Goal: Task Accomplishment & Management: Use online tool/utility

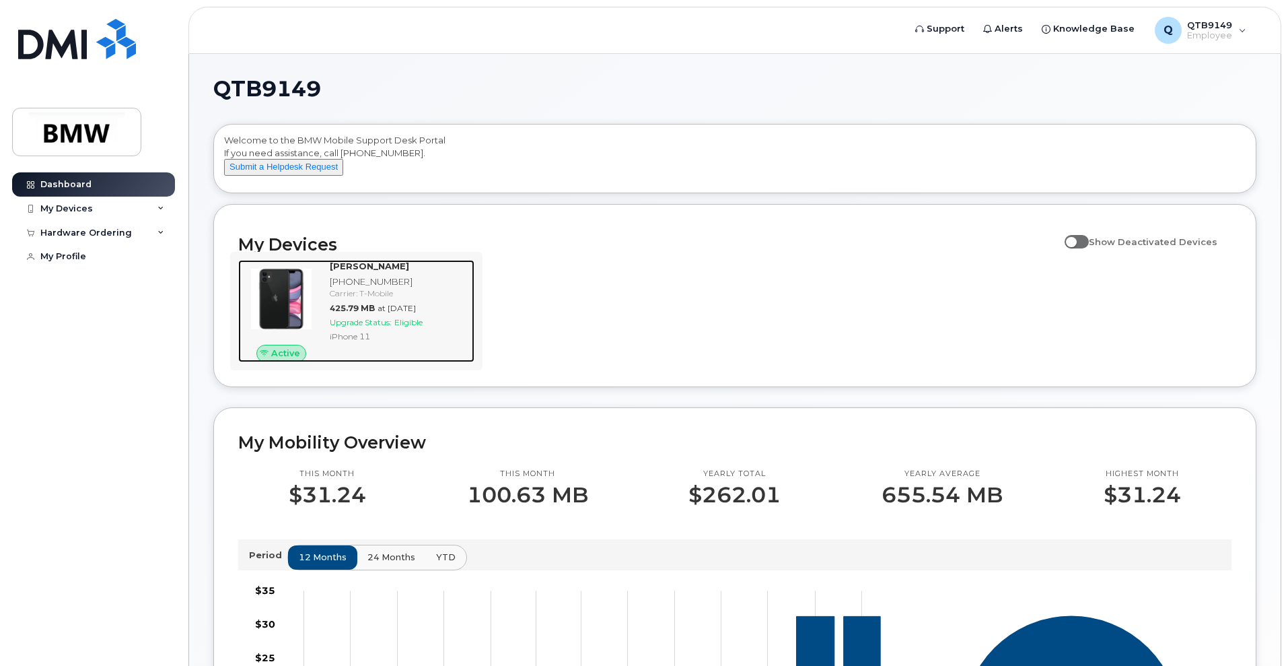
click at [347, 286] on div "Alec Shick 864-382-7649 Carrier: T-Mobile 425.79 MB at Sep 01, 2025 Upgrade Sta…" at bounding box center [399, 311] width 150 height 102
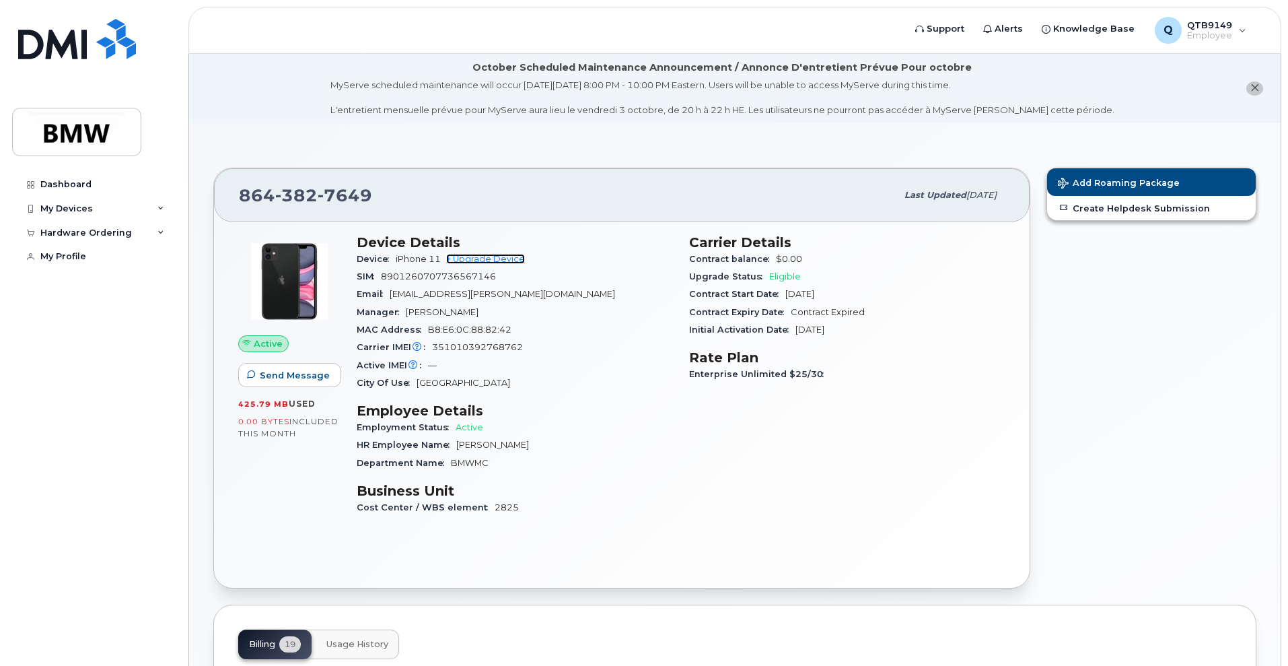
click at [504, 254] on link "+ Upgrade Device" at bounding box center [485, 259] width 79 height 10
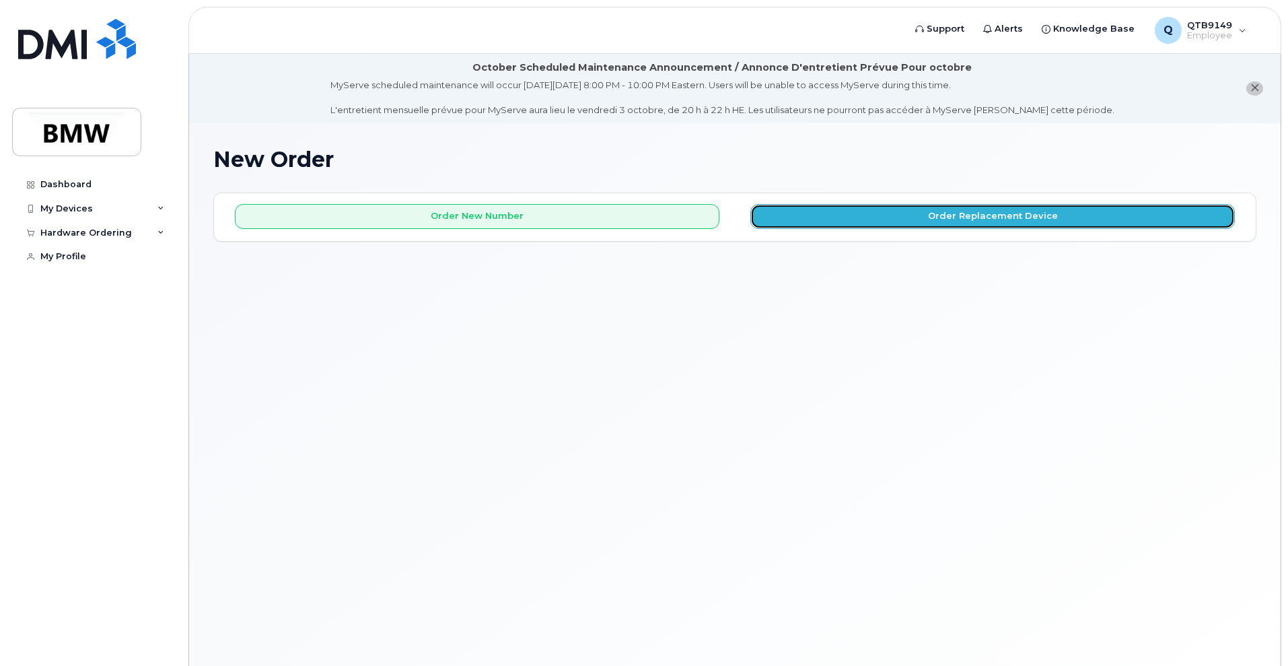
click at [1000, 223] on button "Order Replacement Device" at bounding box center [993, 216] width 485 height 25
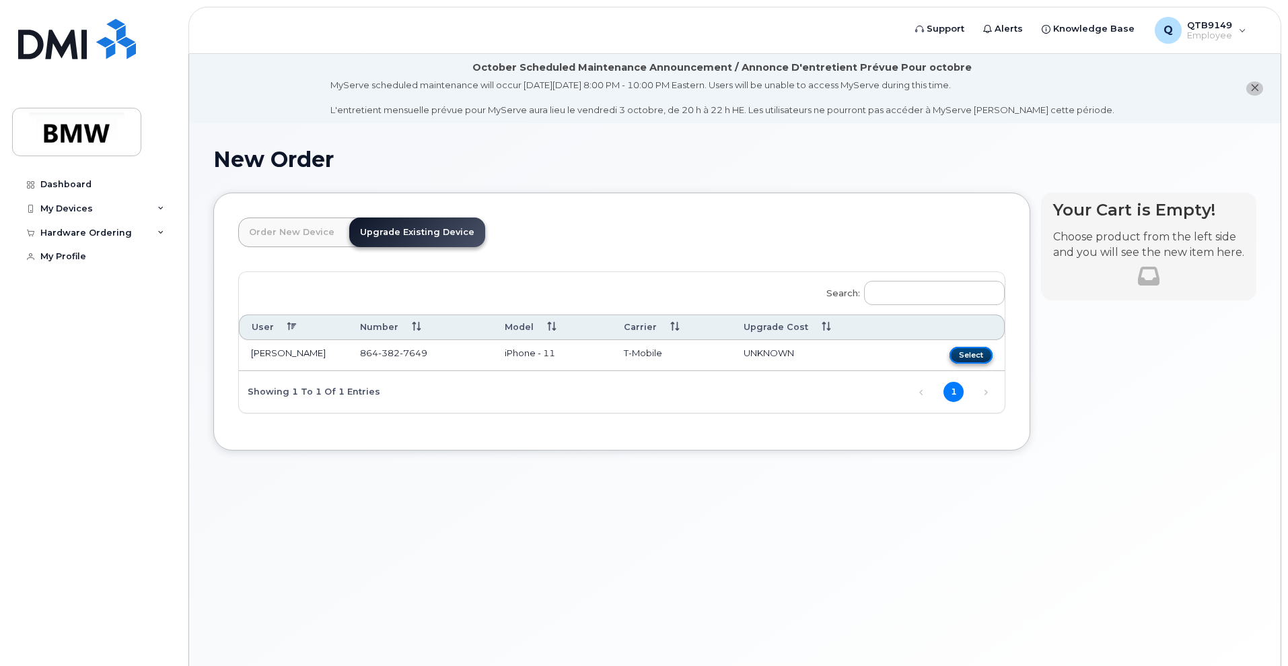
click at [967, 353] on button "Select" at bounding box center [971, 355] width 43 height 17
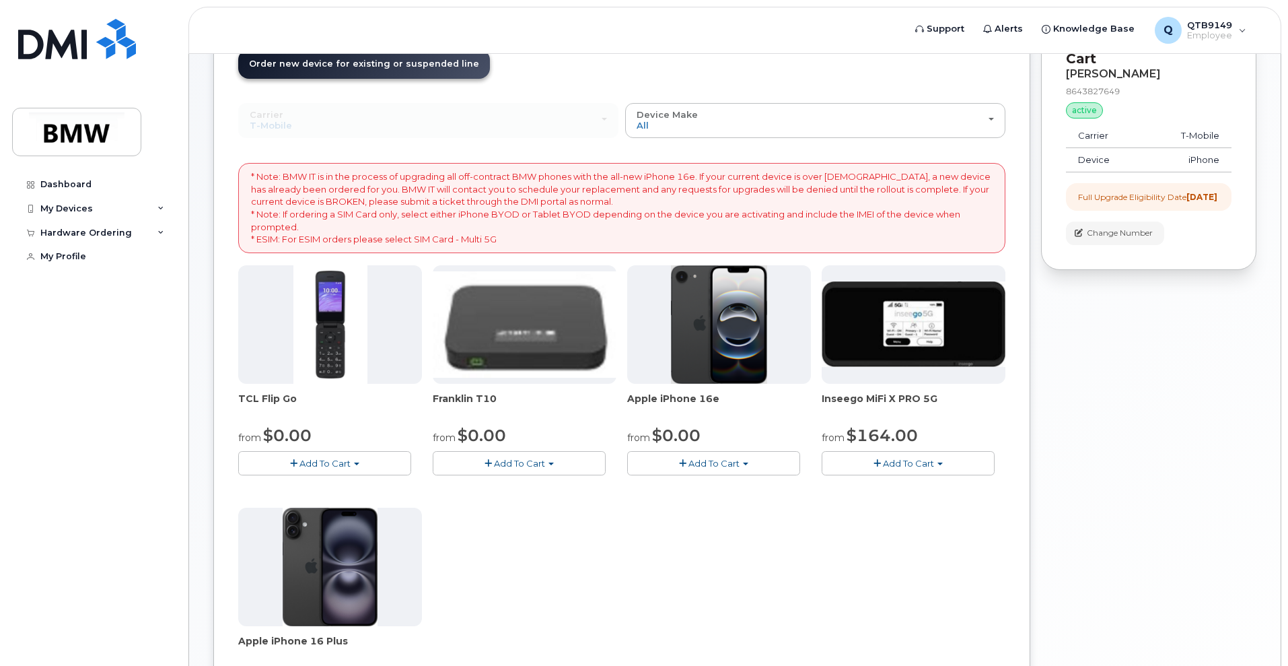
scroll to position [252, 0]
